Goal: Task Accomplishment & Management: Use online tool/utility

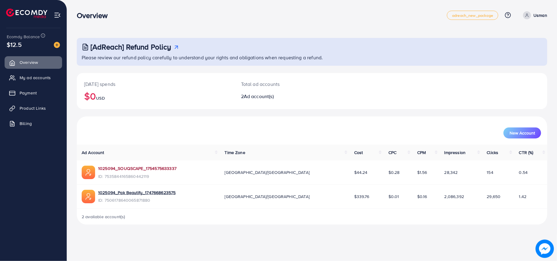
click at [135, 167] on link "1025094_SOUQSCAPE_1754575633337" at bounding box center [137, 168] width 78 height 6
click at [37, 108] on span "Product Links" at bounding box center [34, 108] width 26 height 6
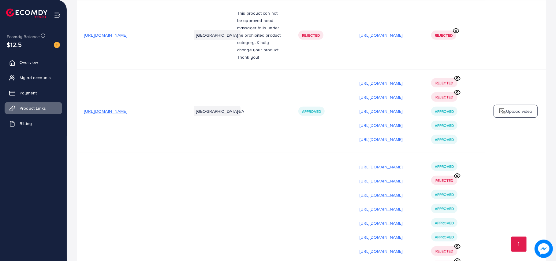
scroll to position [6937, 0]
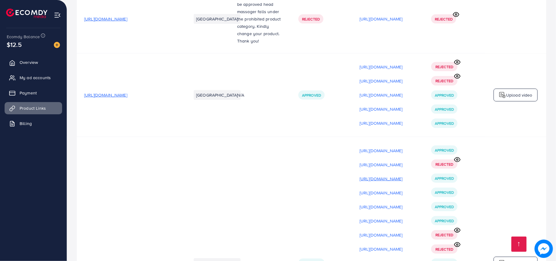
drag, startPoint x: 394, startPoint y: 77, endPoint x: 391, endPoint y: 81, distance: 5.0
click at [391, 174] on div "[URL][DOMAIN_NAME]" at bounding box center [387, 178] width 57 height 9
click at [391, 175] on p "[URL][DOMAIN_NAME]" at bounding box center [380, 178] width 43 height 7
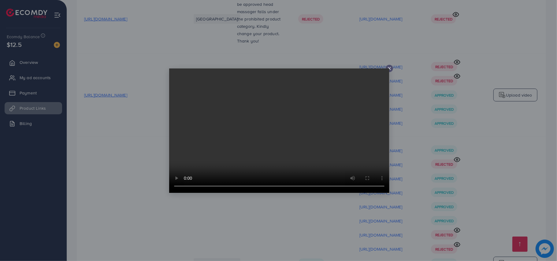
click at [397, 90] on div at bounding box center [278, 130] width 557 height 261
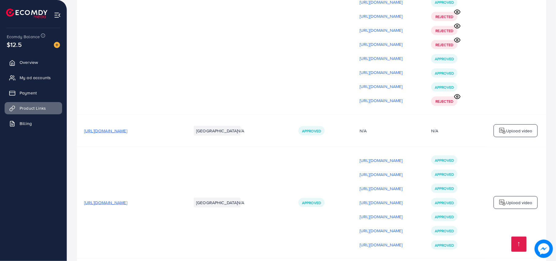
scroll to position [7214, 0]
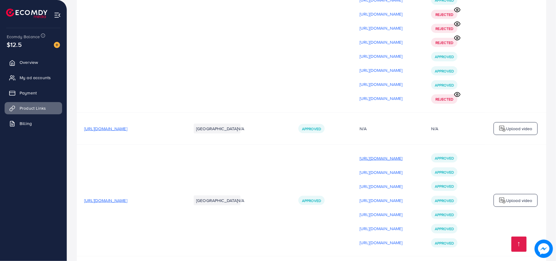
click at [397, 155] on p "[URL][DOMAIN_NAME]" at bounding box center [380, 158] width 43 height 7
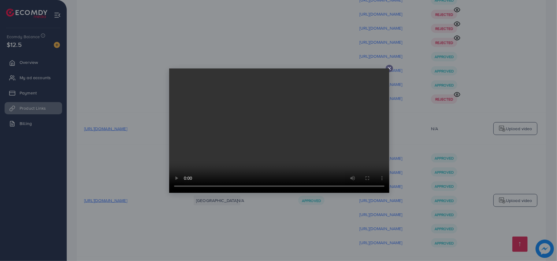
click at [396, 84] on div at bounding box center [278, 130] width 557 height 261
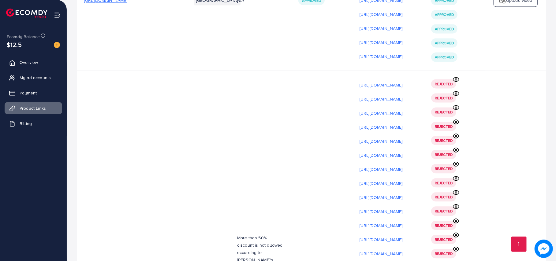
scroll to position [7524, 0]
